Goal: Entertainment & Leisure: Consume media (video, audio)

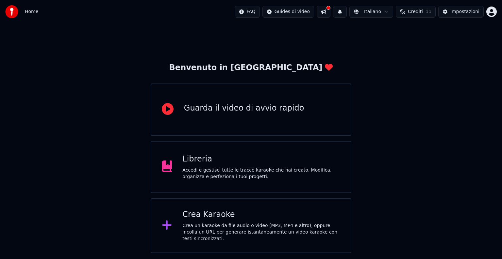
click at [175, 175] on div "Libreria Accedi e gestisci tutte le tracce karaoke che hai creato. Modifica, or…" at bounding box center [251, 167] width 200 height 52
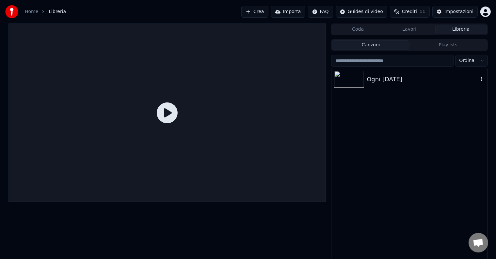
click at [425, 78] on div "Ogni [DATE]" at bounding box center [422, 79] width 111 height 9
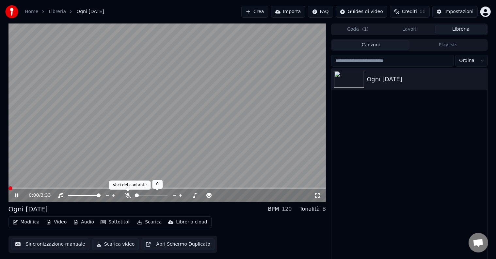
click at [127, 196] on icon at bounding box center [127, 195] width 7 height 5
click at [315, 198] on icon at bounding box center [317, 195] width 7 height 5
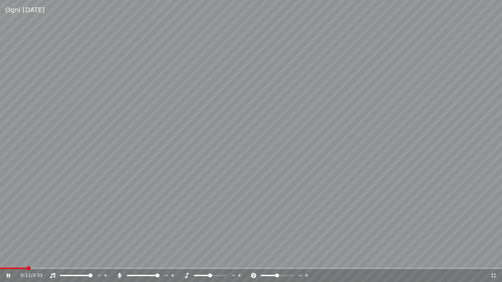
click at [118, 259] on icon at bounding box center [119, 275] width 7 height 5
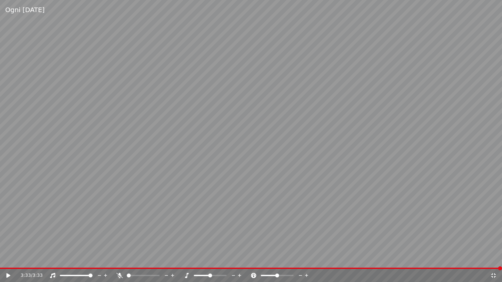
click at [121, 259] on icon at bounding box center [119, 275] width 7 height 5
drag, startPoint x: 120, startPoint y: 268, endPoint x: 37, endPoint y: 264, distance: 83.7
click at [37, 259] on video at bounding box center [251, 141] width 502 height 282
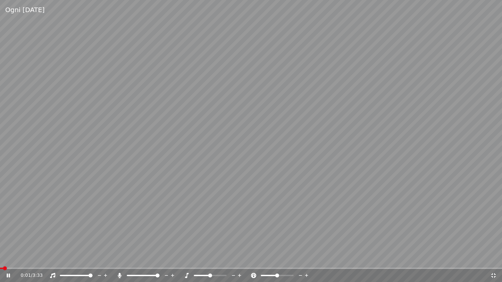
click at [13, 259] on icon at bounding box center [12, 275] width 15 height 5
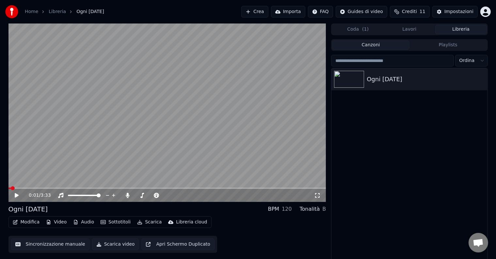
click at [219, 140] on video at bounding box center [167, 113] width 318 height 179
click at [316, 195] on icon at bounding box center [317, 195] width 7 height 5
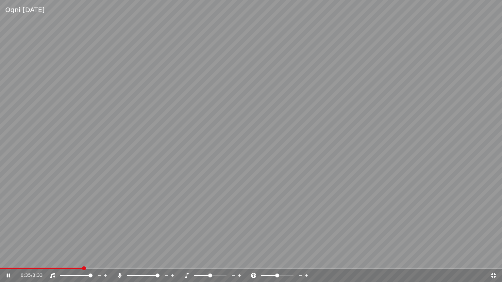
click at [234, 259] on icon at bounding box center [233, 275] width 6 height 7
click at [239, 259] on icon at bounding box center [239, 275] width 3 height 3
click at [299, 259] on icon at bounding box center [300, 275] width 6 height 7
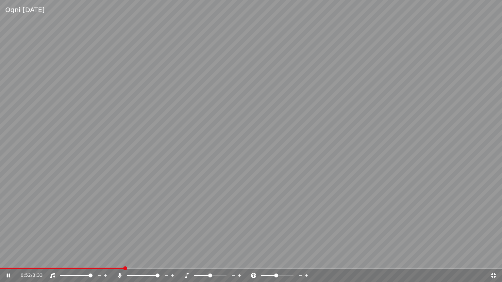
click at [307, 259] on icon at bounding box center [306, 275] width 6 height 7
click at [306, 259] on icon at bounding box center [306, 275] width 6 height 7
click at [299, 259] on icon at bounding box center [300, 275] width 6 height 7
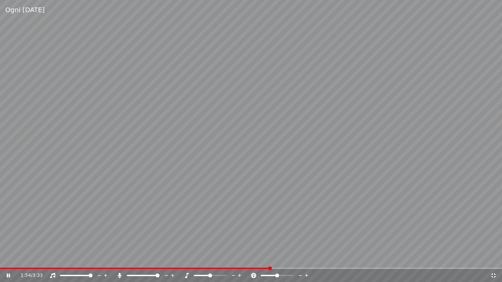
click at [298, 259] on icon at bounding box center [300, 275] width 6 height 7
click at [252, 259] on icon at bounding box center [253, 275] width 7 height 5
click at [253, 259] on icon at bounding box center [253, 275] width 7 height 5
click at [208, 259] on div at bounding box center [216, 275] width 53 height 7
click at [208, 259] on span at bounding box center [210, 276] width 4 height 4
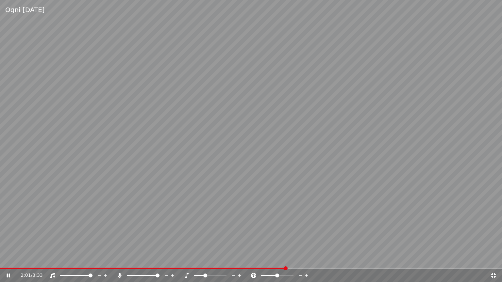
click at [187, 259] on icon at bounding box center [186, 275] width 7 height 5
click at [51, 259] on icon at bounding box center [52, 275] width 7 height 5
click at [50, 259] on icon at bounding box center [52, 275] width 7 height 5
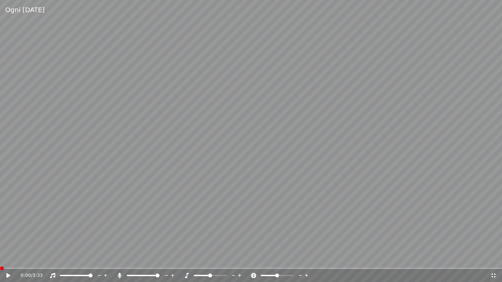
click at [0, 259] on span at bounding box center [0, 268] width 0 height 1
